Goal: Use online tool/utility: Utilize a website feature to perform a specific function

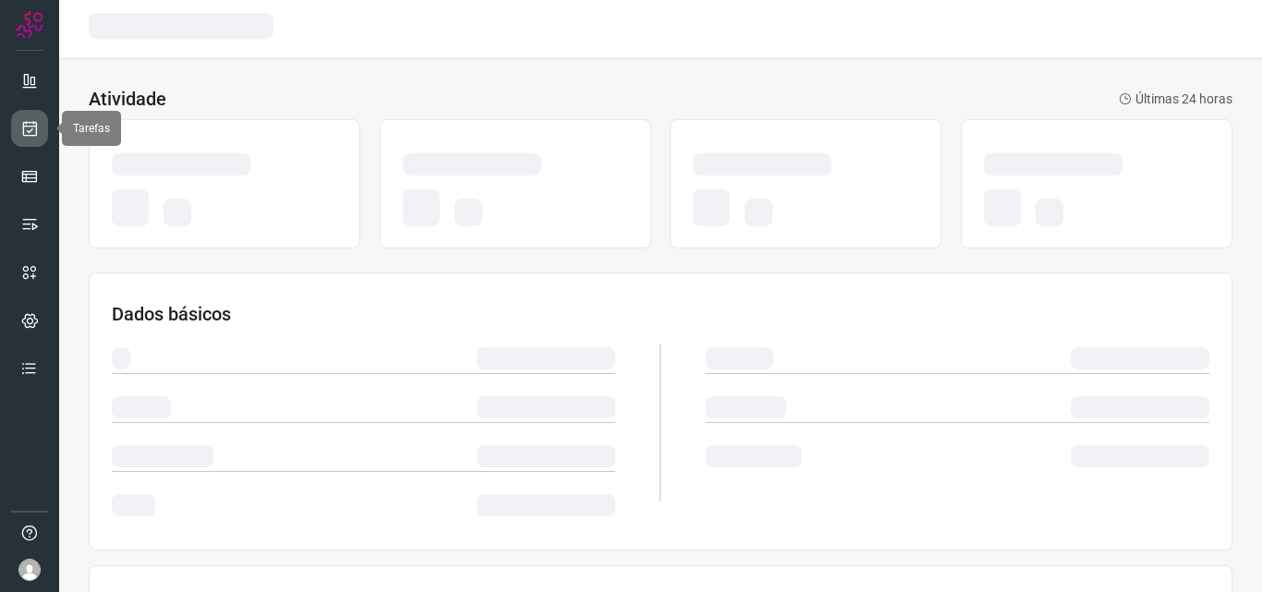
click at [30, 126] on icon at bounding box center [29, 128] width 19 height 18
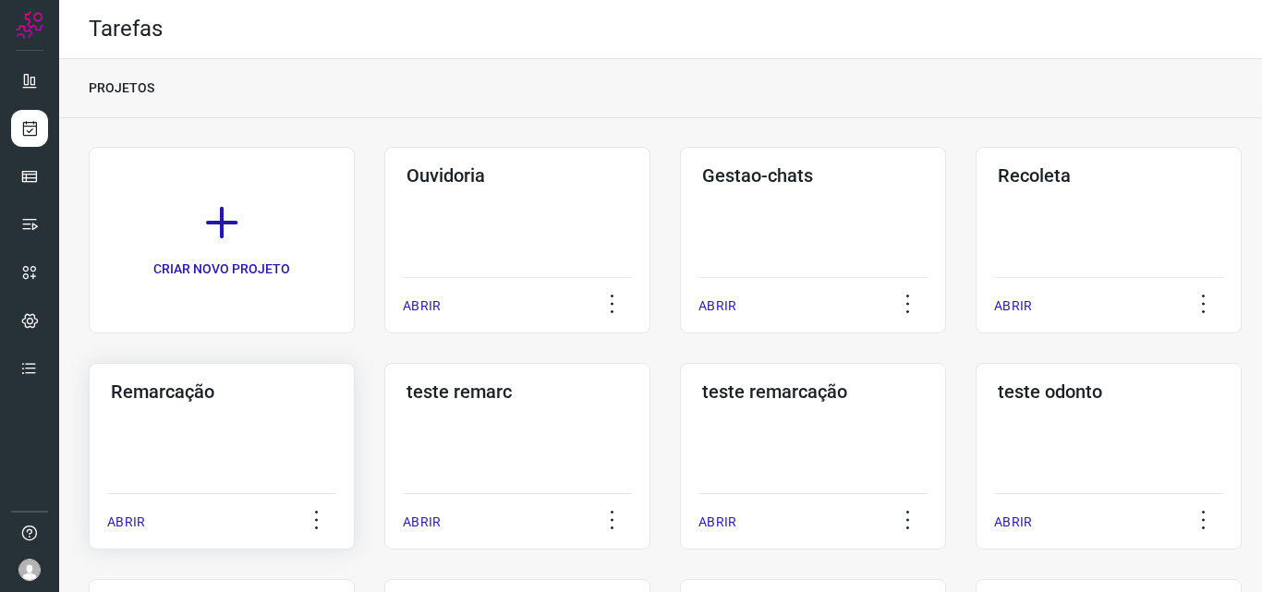
drag, startPoint x: 44, startPoint y: 145, endPoint x: 307, endPoint y: 444, distance: 398.1
click at [307, 444] on div "Remarcação ABRIR" at bounding box center [222, 456] width 266 height 187
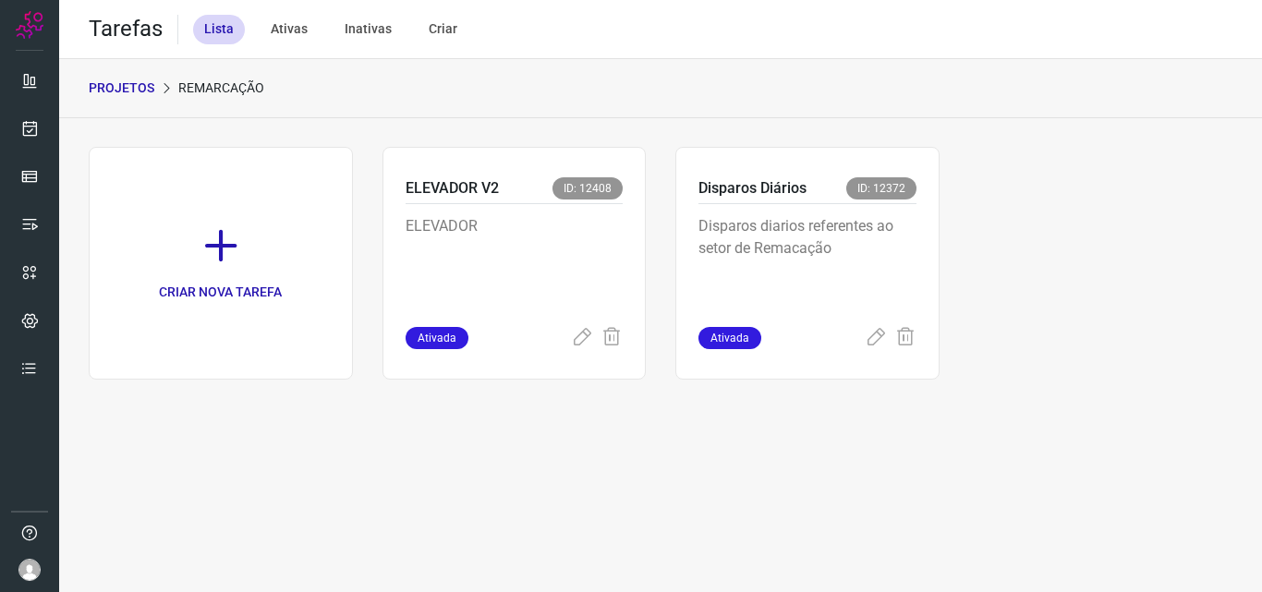
click at [838, 257] on p "Disparos diarios referentes ao setor de Remacação" at bounding box center [808, 261] width 218 height 92
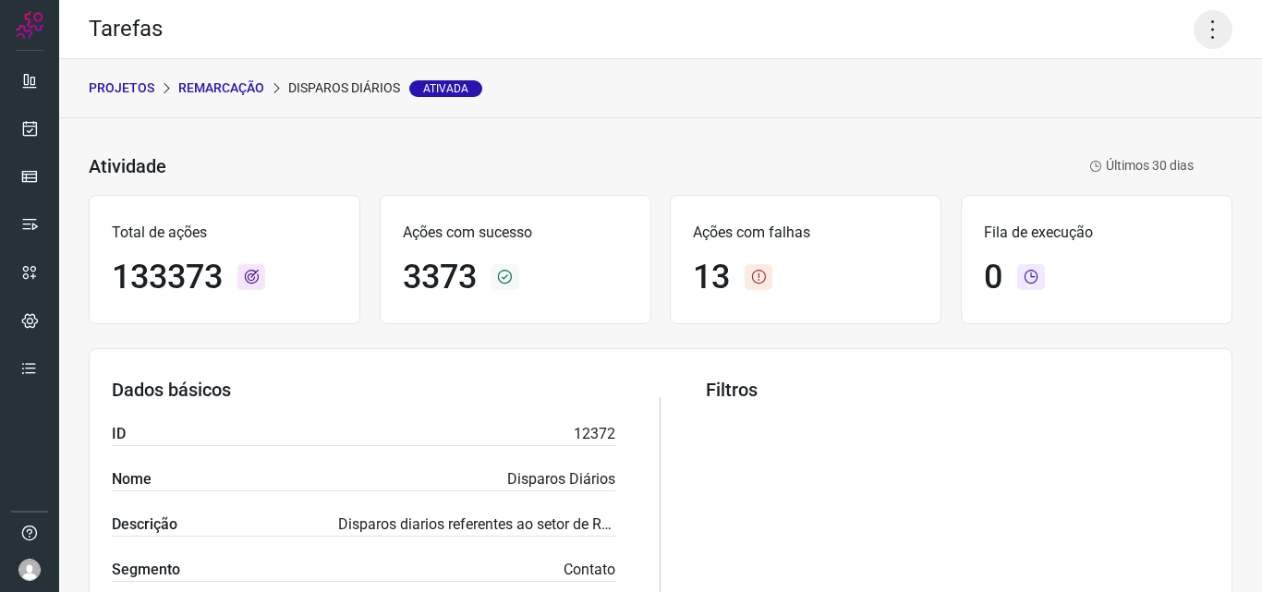
click at [1203, 21] on icon at bounding box center [1213, 29] width 39 height 39
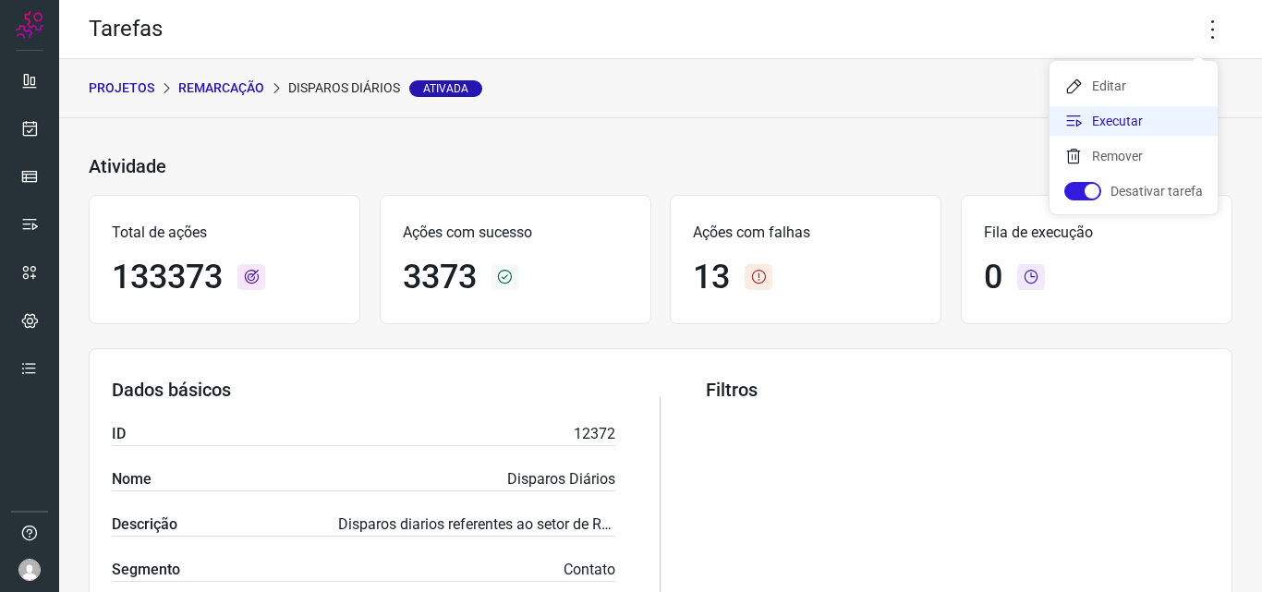
click at [1152, 116] on li "Executar" at bounding box center [1134, 121] width 168 height 30
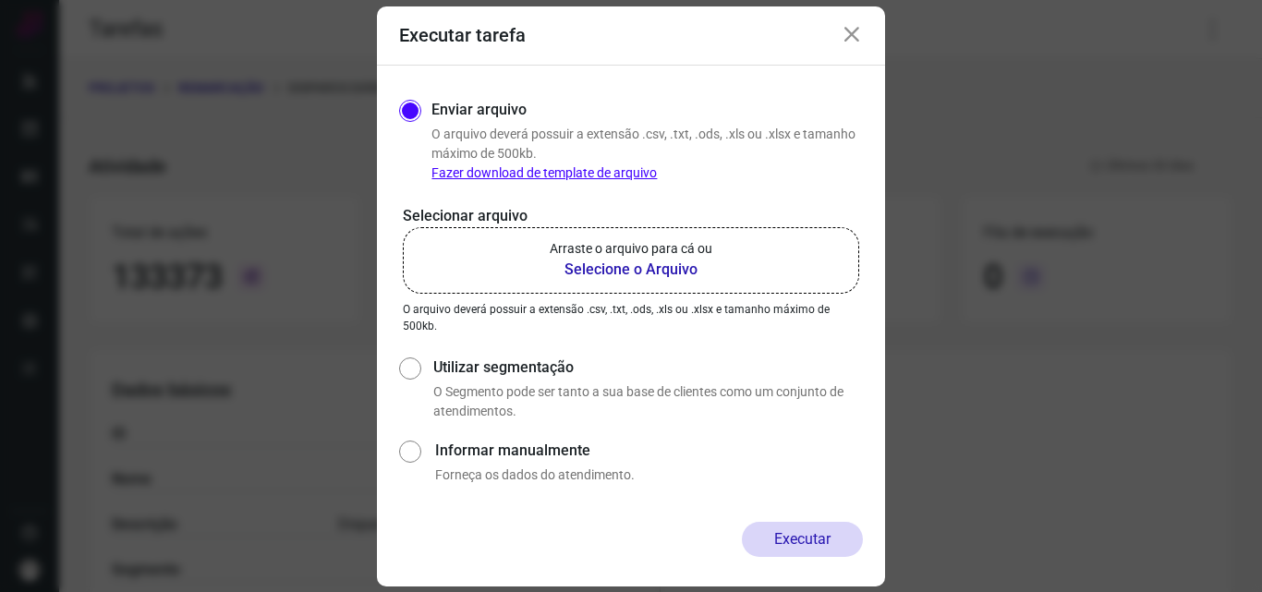
click at [632, 257] on p "Arraste o arquivo para cá ou" at bounding box center [631, 248] width 163 height 19
click at [0, 0] on input "Arraste o arquivo para cá ou Selecione o Arquivo" at bounding box center [0, 0] width 0 height 0
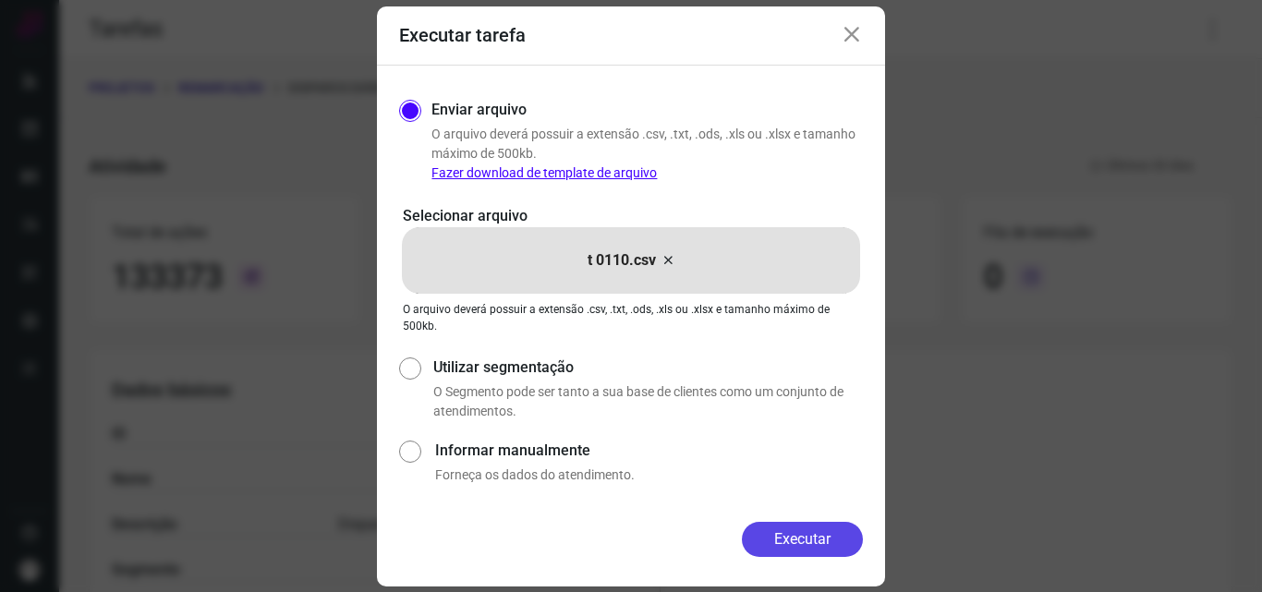
click at [785, 540] on button "Executar" at bounding box center [802, 539] width 121 height 35
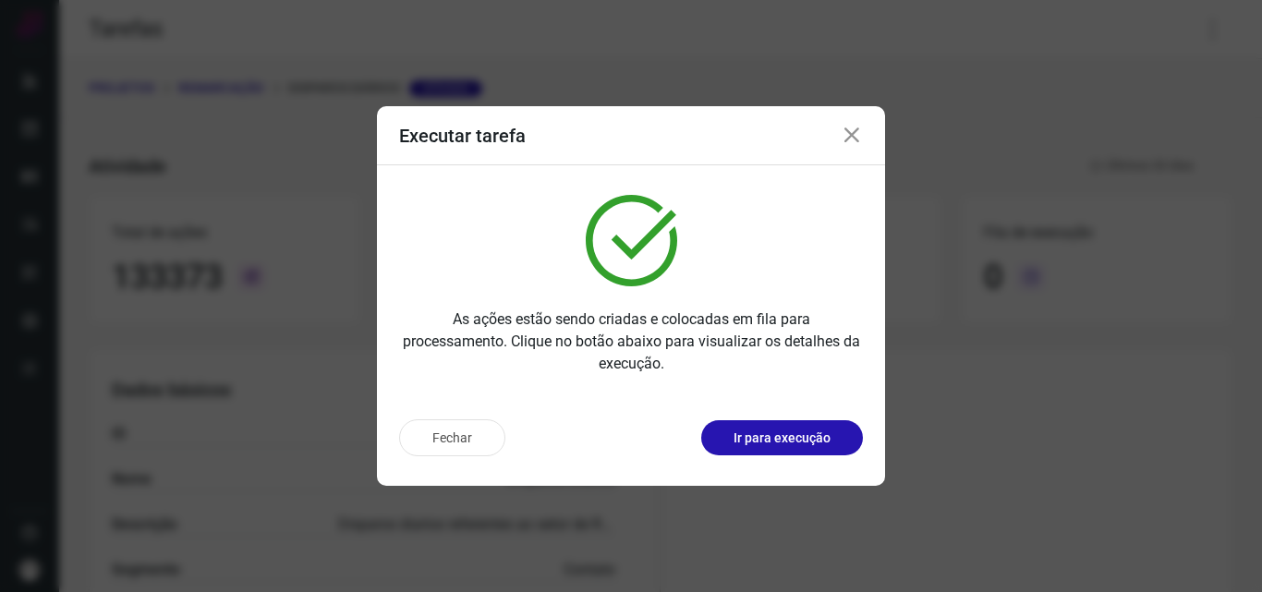
click at [769, 425] on button "Ir para execução" at bounding box center [782, 437] width 162 height 35
